Goal: Check status: Check status

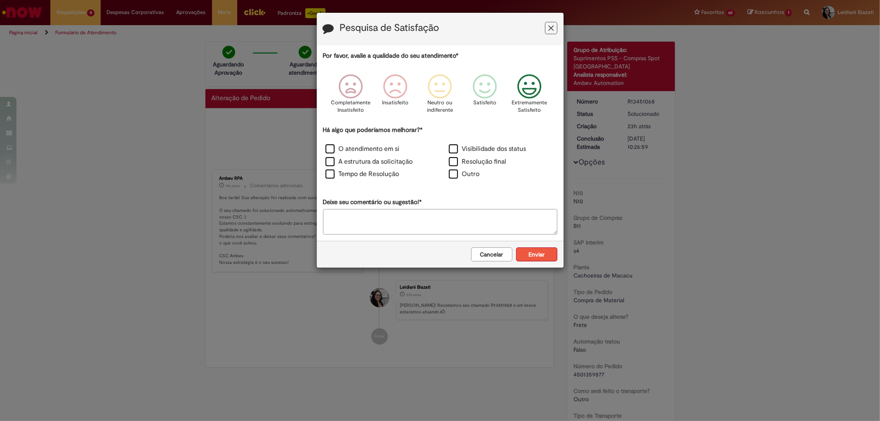
click at [534, 256] on button "Enviar" at bounding box center [536, 255] width 41 height 14
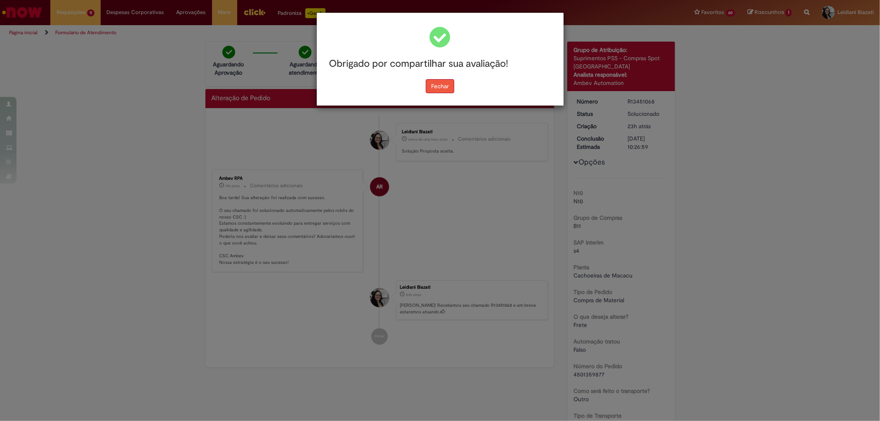
click at [437, 89] on button "Fechar" at bounding box center [440, 86] width 28 height 14
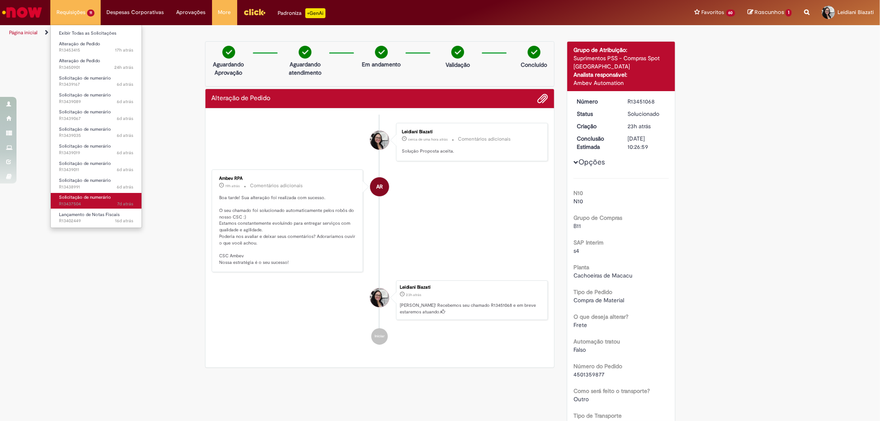
click at [109, 200] on span "Solicitação de numerário" at bounding box center [85, 197] width 52 height 6
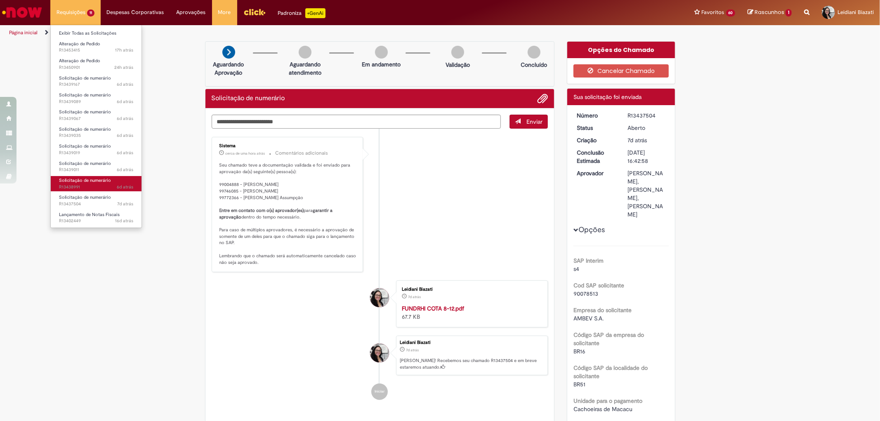
click at [84, 183] on link "Solicitação de numerário 6d atrás 6 dias atrás R13438991" at bounding box center [96, 183] width 91 height 15
click at [88, 186] on span "6d atrás 6 dias atrás R13438991" at bounding box center [96, 187] width 74 height 7
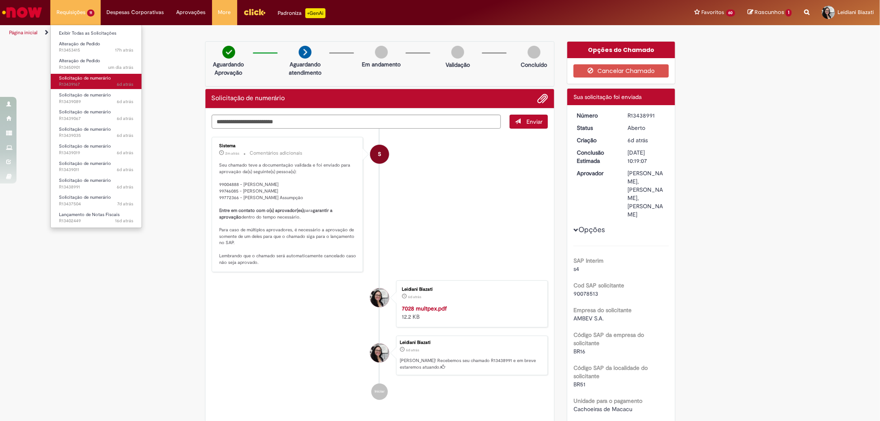
click at [87, 74] on link "Solicitação de numerário 6d atrás 6 dias atrás R13439167" at bounding box center [96, 81] width 91 height 15
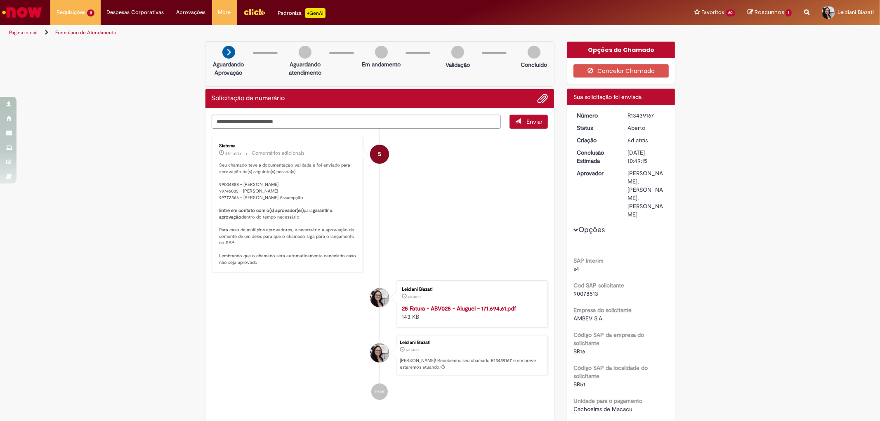
click at [251, 11] on img "Menu Cabeçalho" at bounding box center [254, 12] width 22 height 12
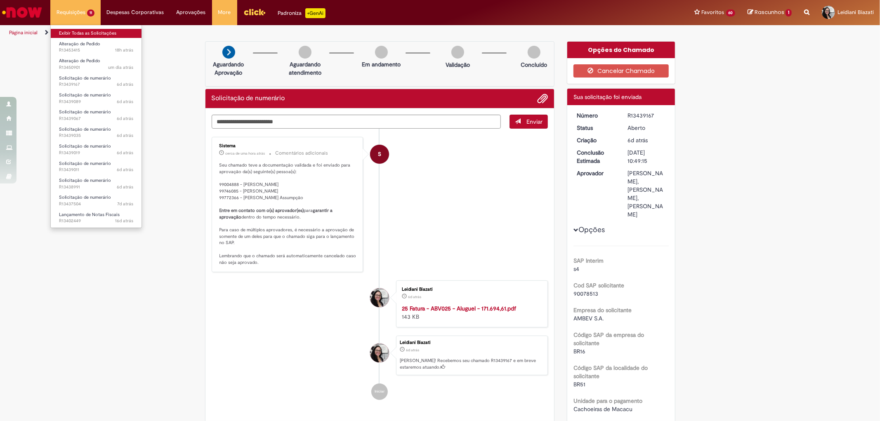
click at [88, 33] on link "Exibir Todas as Solicitações" at bounding box center [96, 33] width 91 height 9
